Goal: Transaction & Acquisition: Purchase product/service

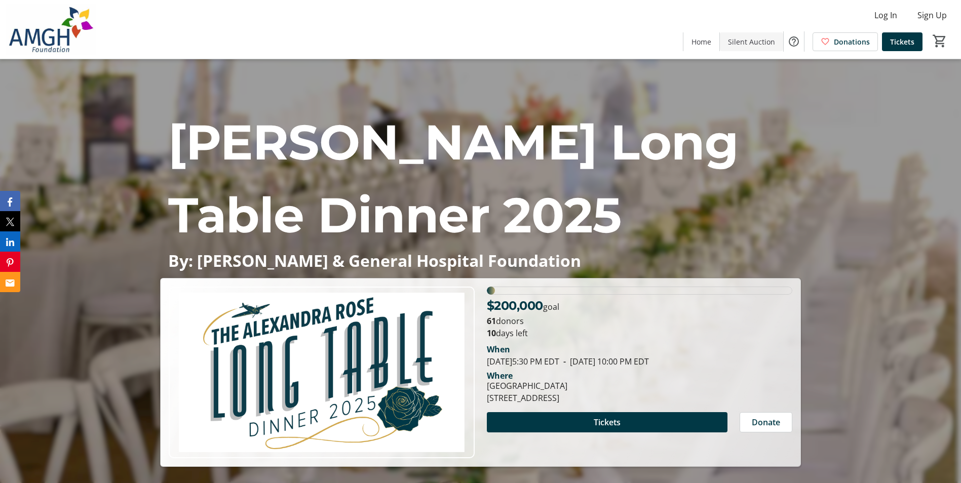
click at [750, 47] on span at bounding box center [751, 41] width 63 height 24
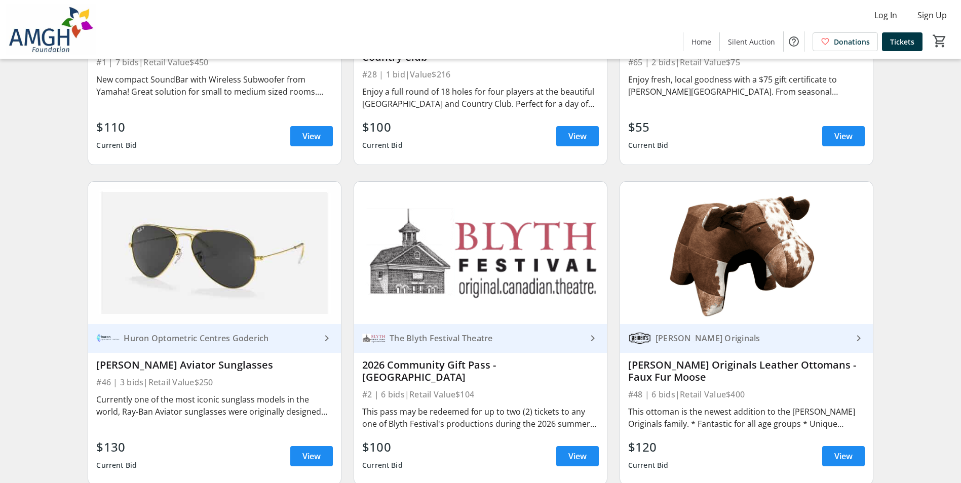
scroll to position [608, 0]
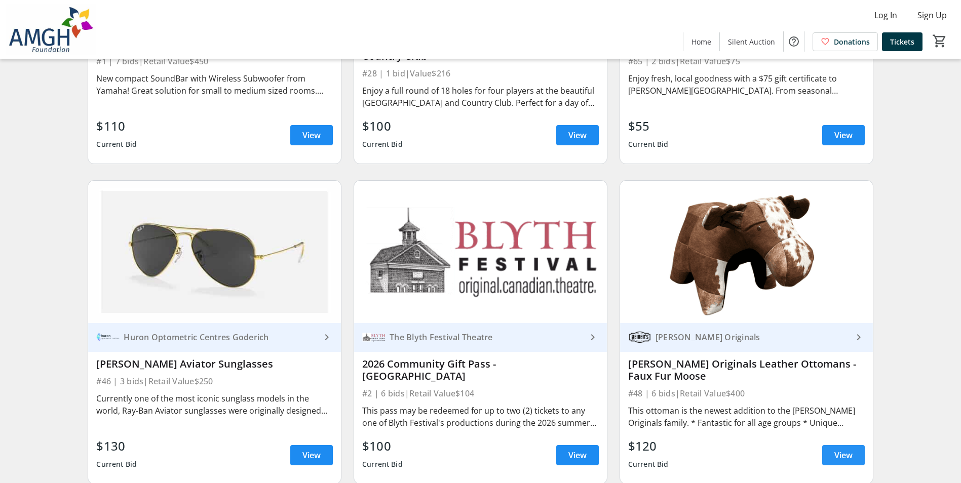
click at [850, 461] on span "View" at bounding box center [843, 455] width 18 height 12
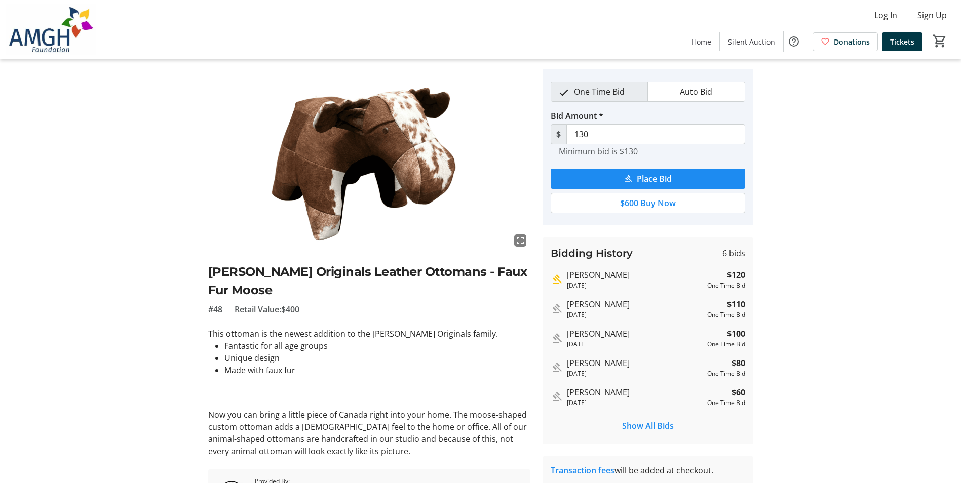
scroll to position [51, 0]
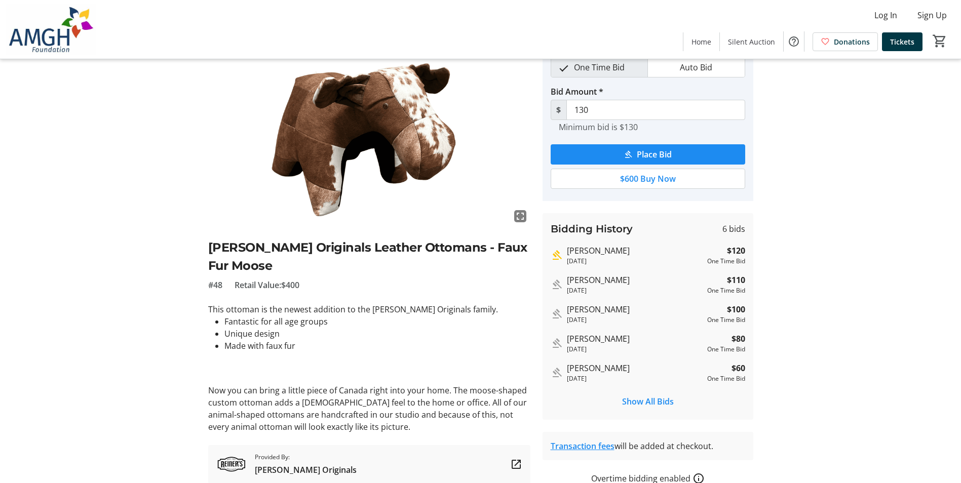
click at [668, 417] on div "Bidding History 6 bids [PERSON_NAME] [DATE] $120 One Time Bid [PERSON_NAME] [DA…" at bounding box center [647, 316] width 211 height 207
click at [662, 407] on span "Show All Bids" at bounding box center [648, 401] width 52 height 12
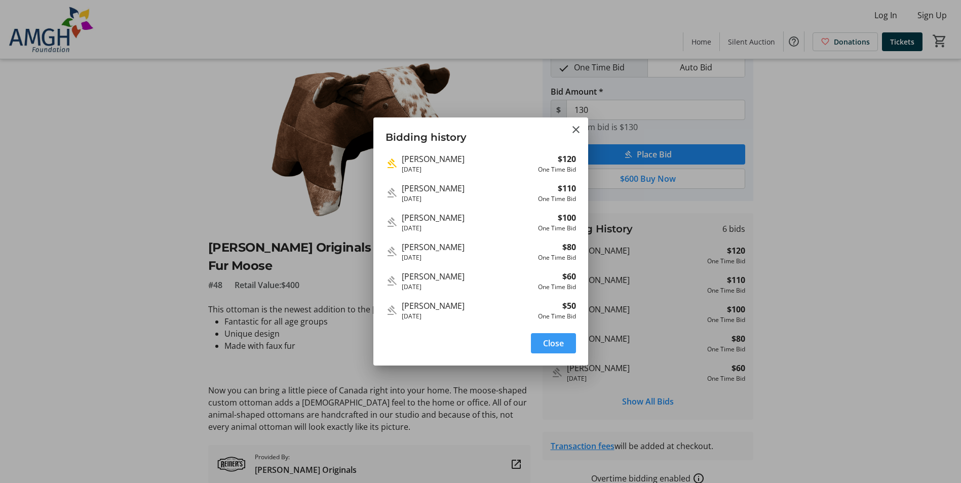
click at [576, 356] on div "Close" at bounding box center [480, 346] width 215 height 38
click at [555, 350] on span "button" at bounding box center [553, 343] width 45 height 24
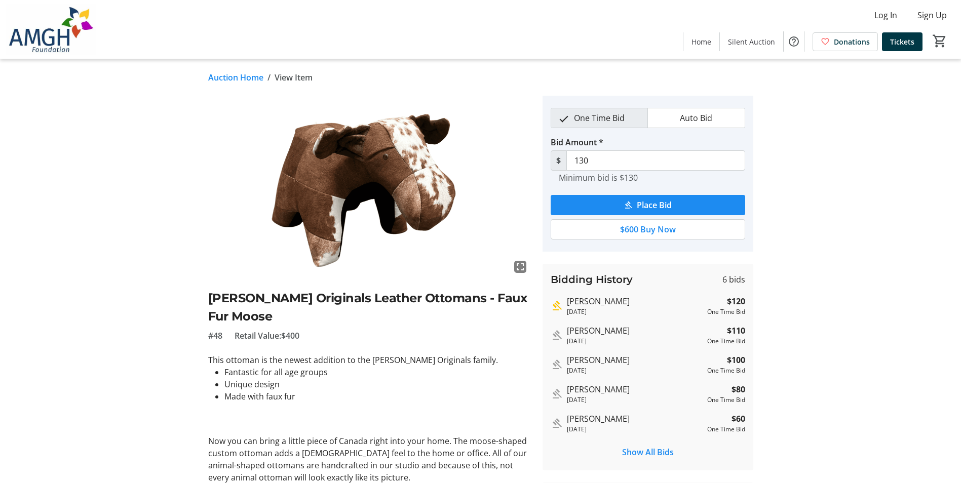
scroll to position [51, 0]
